Goal: Task Accomplishment & Management: Manage account settings

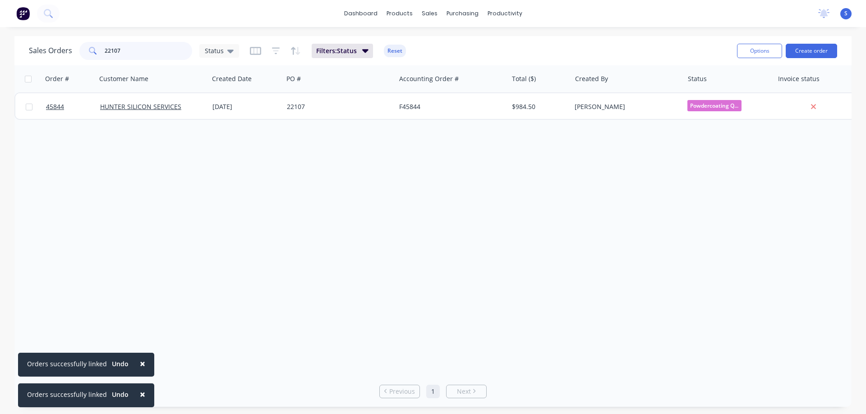
click at [141, 52] on input "22107" at bounding box center [149, 51] width 88 height 18
type input "GET SMOKED"
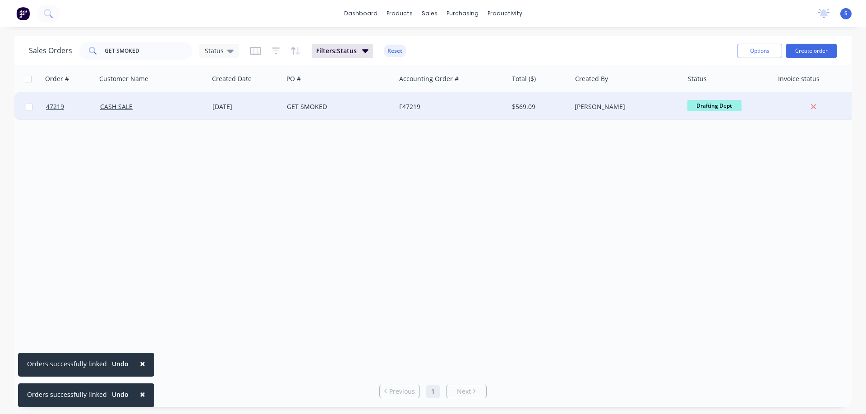
click at [172, 102] on div "CASH SALE" at bounding box center [152, 106] width 112 height 27
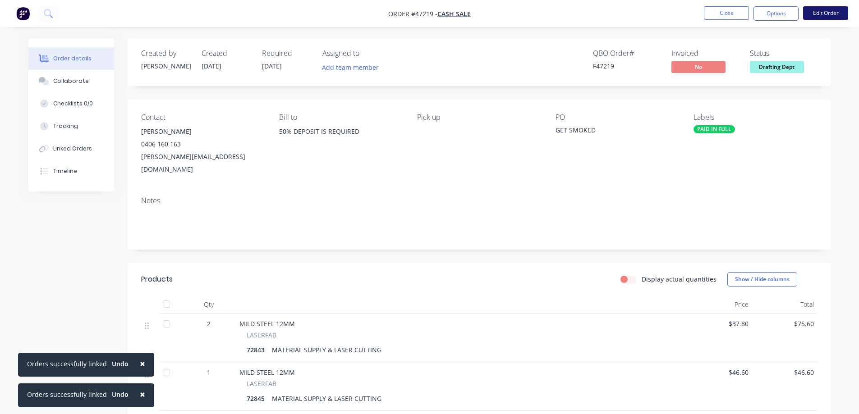
click at [821, 13] on button "Edit Order" at bounding box center [825, 13] width 45 height 14
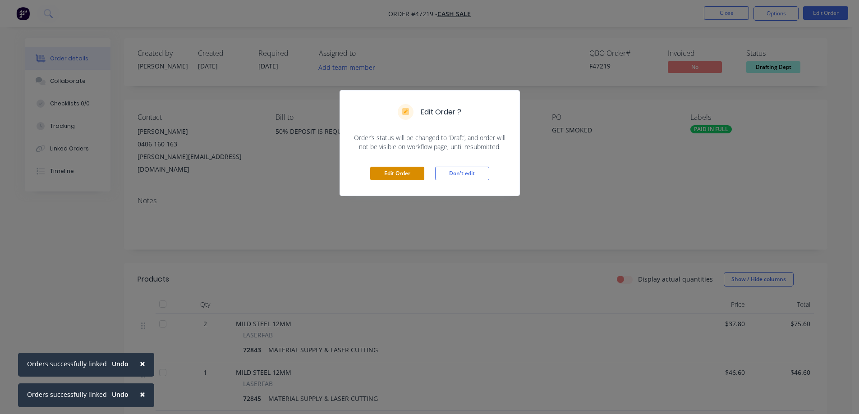
click at [390, 170] on button "Edit Order" at bounding box center [397, 174] width 54 height 14
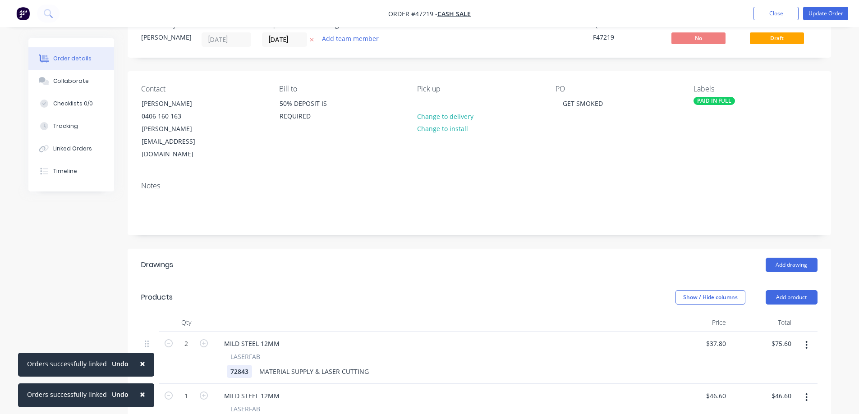
scroll to position [45, 0]
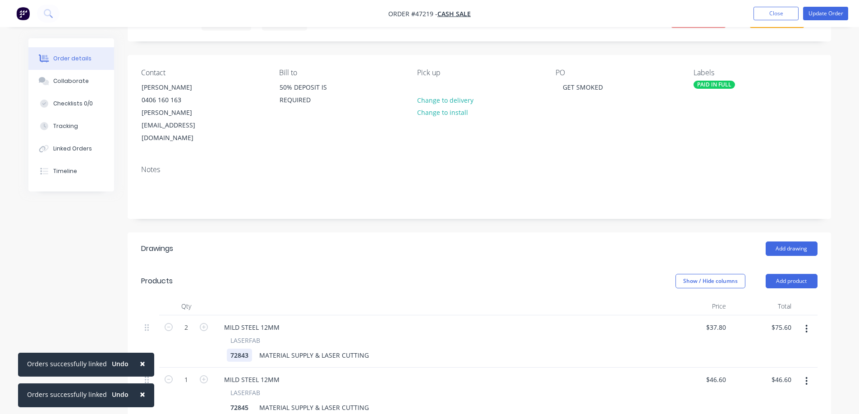
click at [242, 349] on div "72843" at bounding box center [239, 355] width 25 height 13
click at [251, 349] on div "DOOR" at bounding box center [240, 355] width 26 height 13
click at [242, 401] on div "72845" at bounding box center [239, 407] width 25 height 13
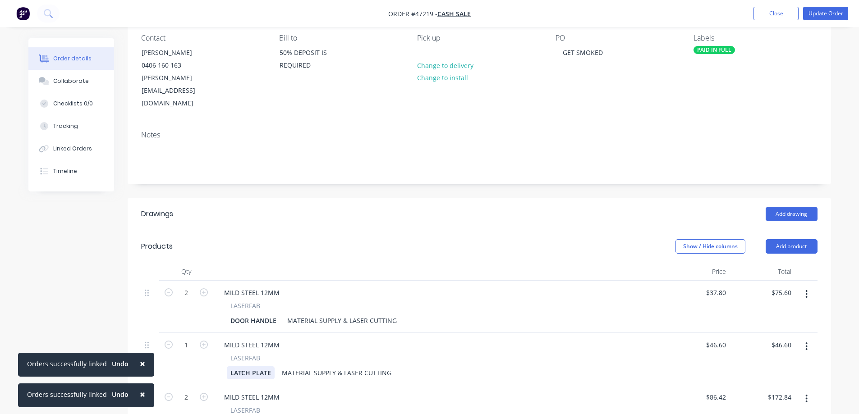
scroll to position [135, 0]
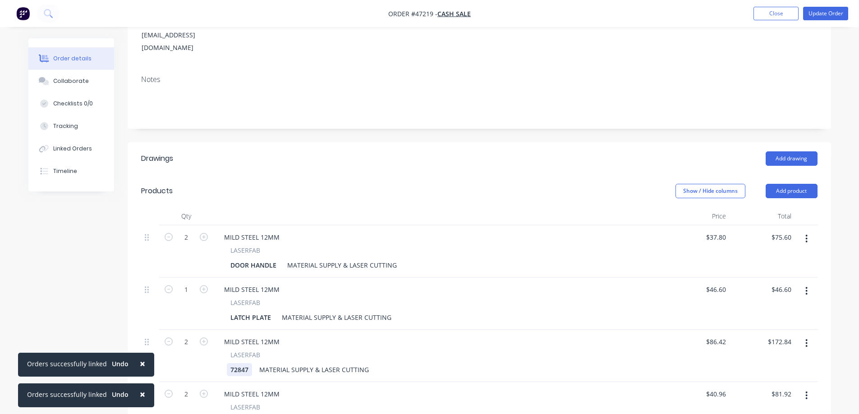
click at [245, 363] on div "72847" at bounding box center [239, 369] width 25 height 13
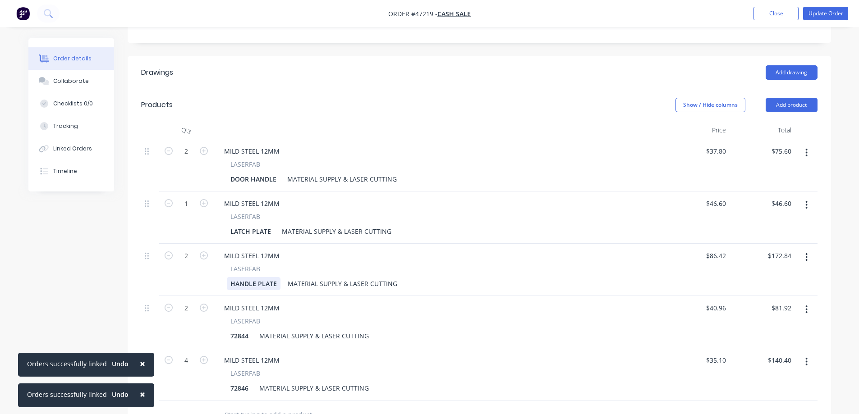
scroll to position [225, 0]
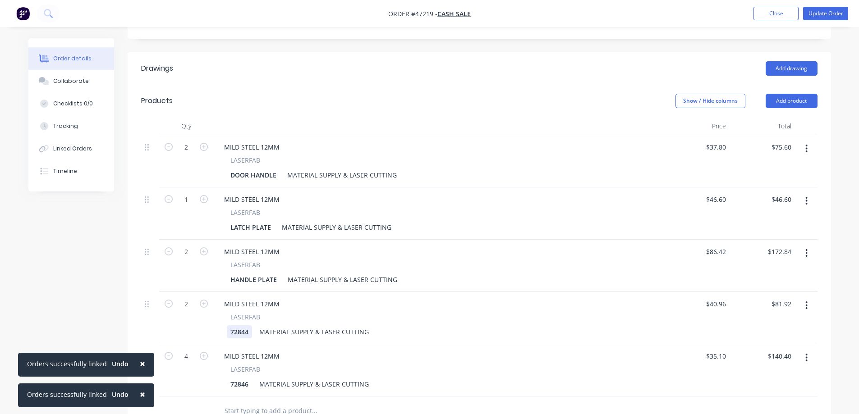
click at [239, 326] on div "72844" at bounding box center [239, 332] width 25 height 13
copy div "HINGE DOOR"
click at [237, 378] on div "72846" at bounding box center [239, 384] width 25 height 13
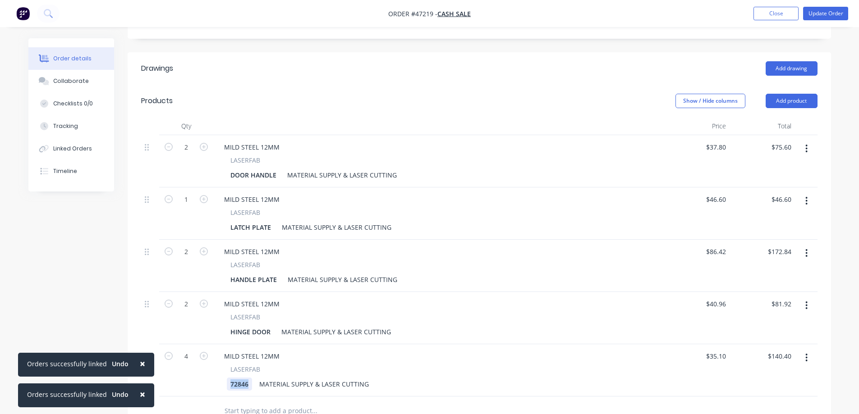
paste div
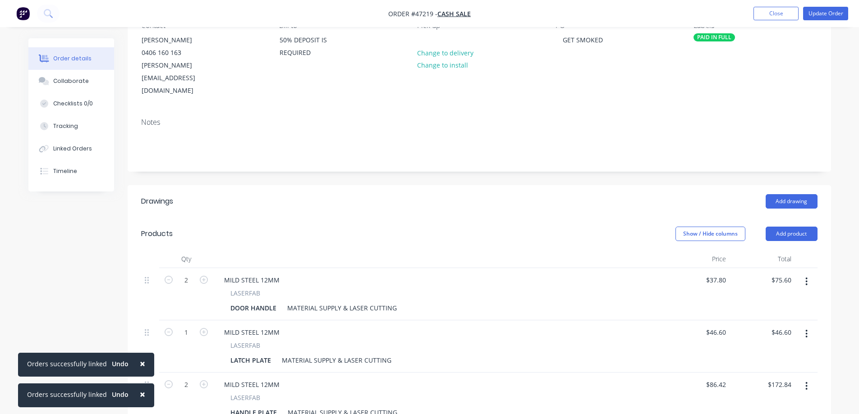
scroll to position [0, 0]
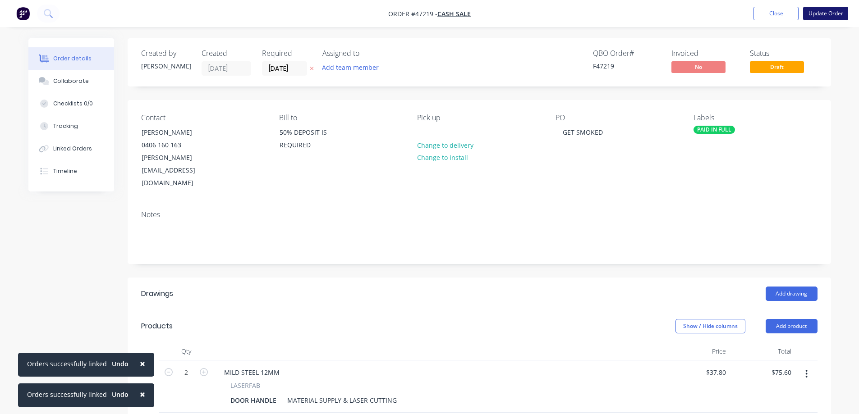
click at [830, 17] on button "Update Order" at bounding box center [825, 14] width 45 height 14
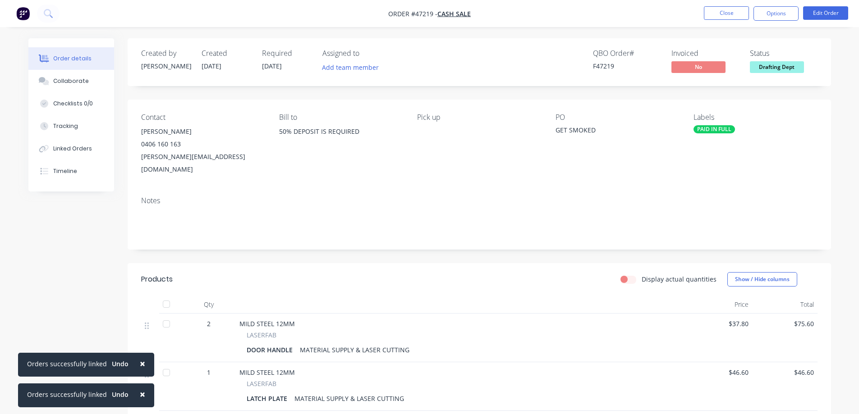
click at [337, 67] on button "Add team member" at bounding box center [350, 67] width 66 height 12
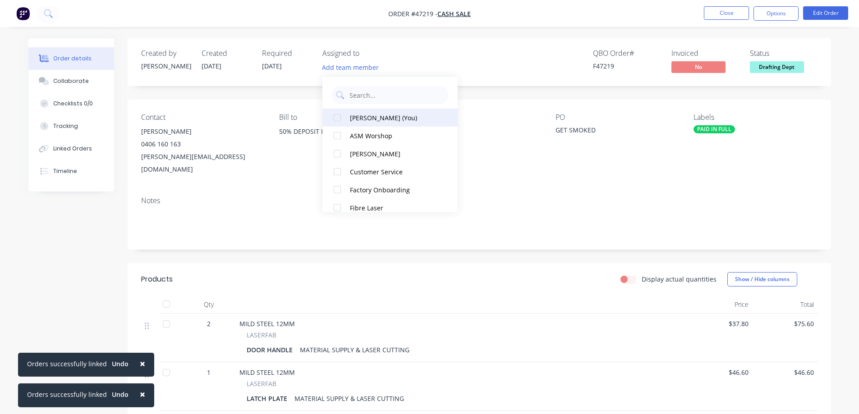
click at [348, 120] on button "[PERSON_NAME] (You)" at bounding box center [389, 118] width 135 height 18
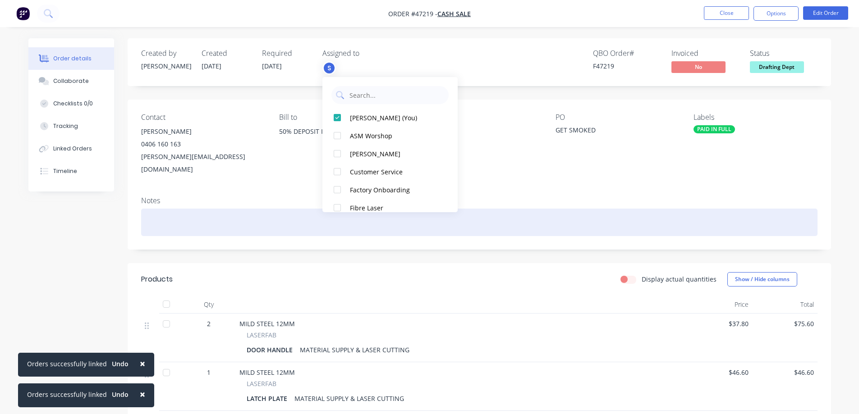
click at [168, 218] on div at bounding box center [479, 223] width 676 height 28
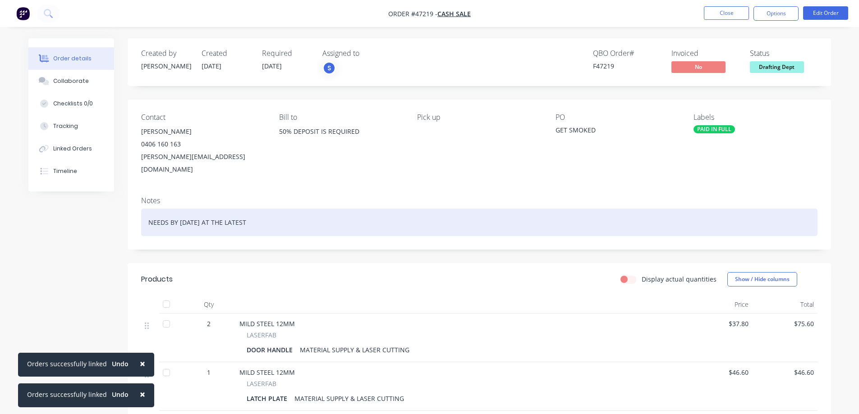
click at [270, 213] on div "NEEDS BY [DATE] AT THE LATEST" at bounding box center [479, 223] width 676 height 28
click at [229, 209] on div "NEEDS BY [DATE] AT THE LATEST" at bounding box center [479, 223] width 676 height 28
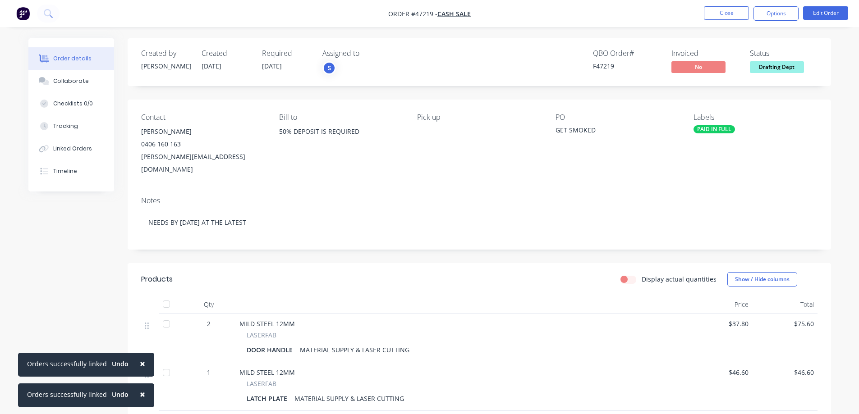
click at [779, 21] on nav "Order #47219 - CASH SALE Close Options Edit Order" at bounding box center [429, 13] width 859 height 27
click at [784, 12] on button "Options" at bounding box center [775, 13] width 45 height 14
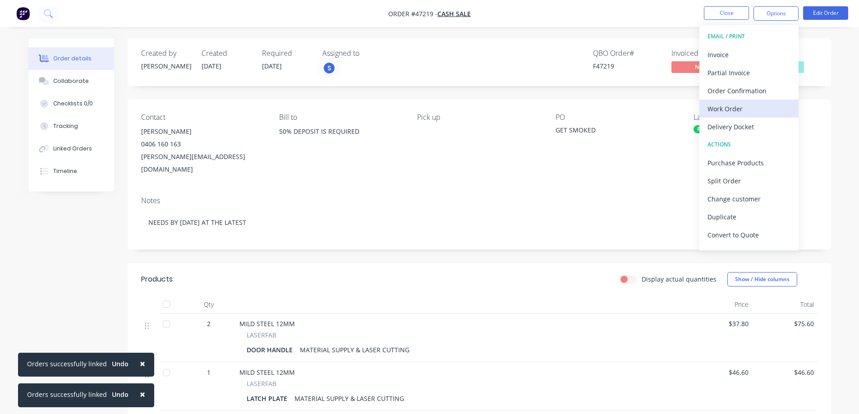
click at [729, 111] on div "Work Order" at bounding box center [748, 108] width 83 height 13
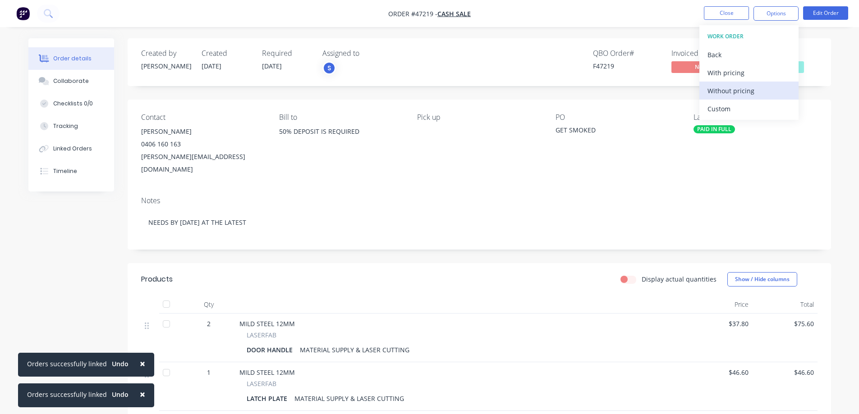
click at [737, 89] on div "Without pricing" at bounding box center [748, 90] width 83 height 13
